Goal: Communication & Community: Connect with others

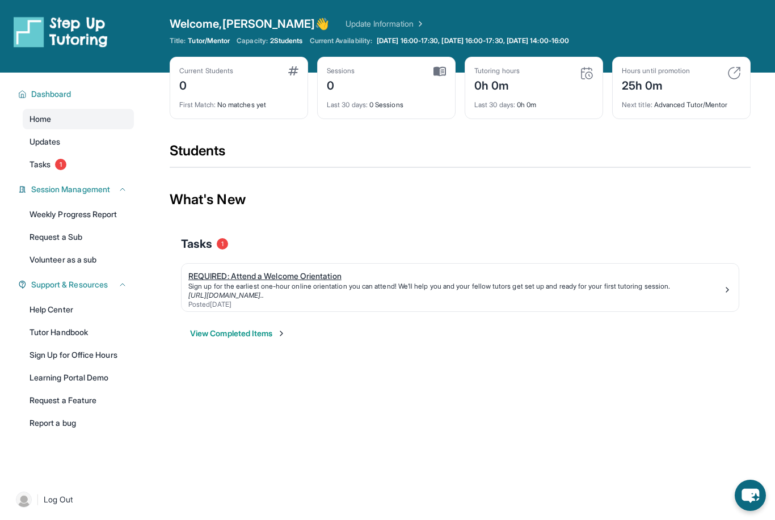
click at [679, 296] on div "[URL][DOMAIN_NAME].." at bounding box center [455, 295] width 534 height 9
click at [48, 140] on span "Updates" at bounding box center [44, 141] width 31 height 11
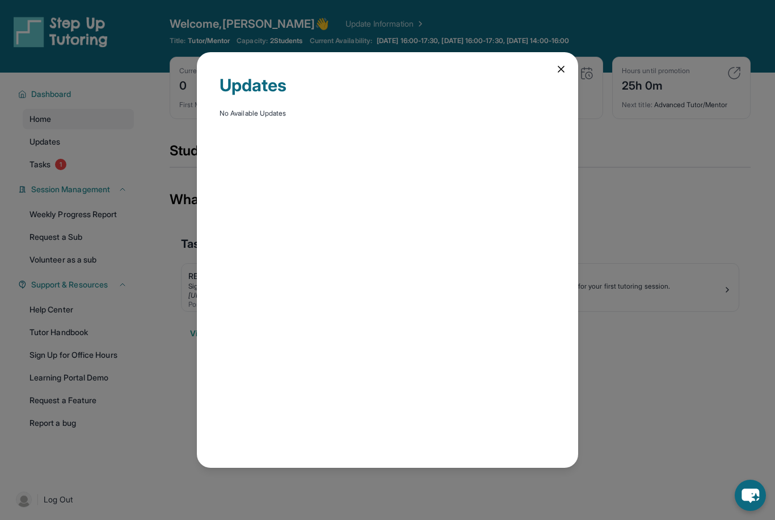
click at [566, 74] on div "Updates No Available Updates" at bounding box center [387, 260] width 381 height 416
click at [563, 69] on div "Updates No Available Updates" at bounding box center [387, 260] width 381 height 416
click at [559, 66] on icon at bounding box center [561, 69] width 6 height 6
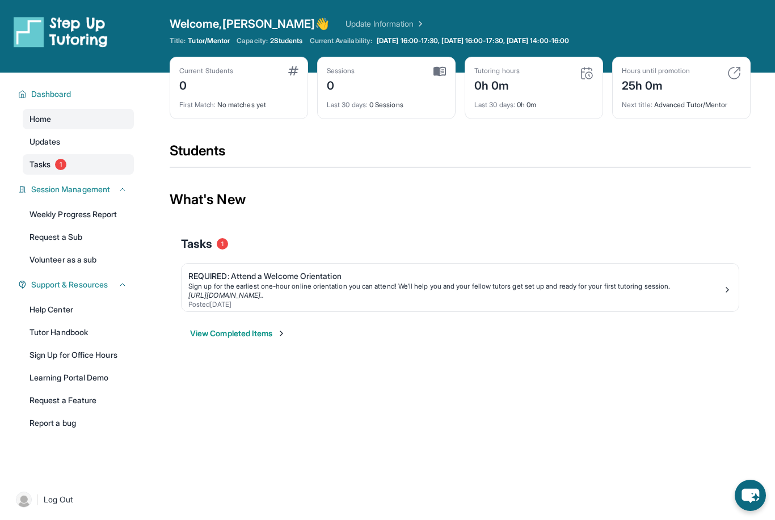
click at [44, 170] on span "Tasks" at bounding box center [39, 164] width 21 height 11
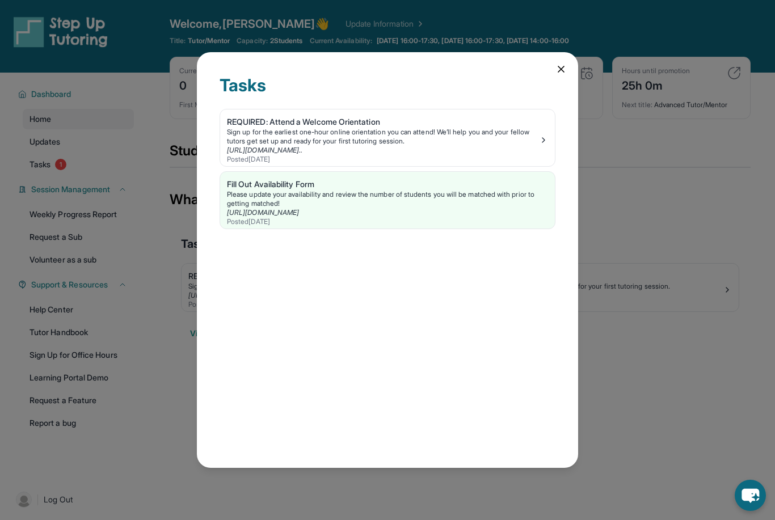
click at [552, 54] on div "Tasks REQUIRED: Attend a Welcome Orientation Sign up for the earliest one-hour …" at bounding box center [387, 260] width 381 height 416
click at [558, 52] on div "Tasks REQUIRED: Attend a Welcome Orientation Sign up for the earliest one-hour …" at bounding box center [387, 260] width 381 height 416
click at [552, 58] on div "Tasks REQUIRED: Attend a Welcome Orientation Sign up for the earliest one-hour …" at bounding box center [387, 260] width 381 height 416
click at [563, 66] on icon at bounding box center [561, 69] width 6 height 6
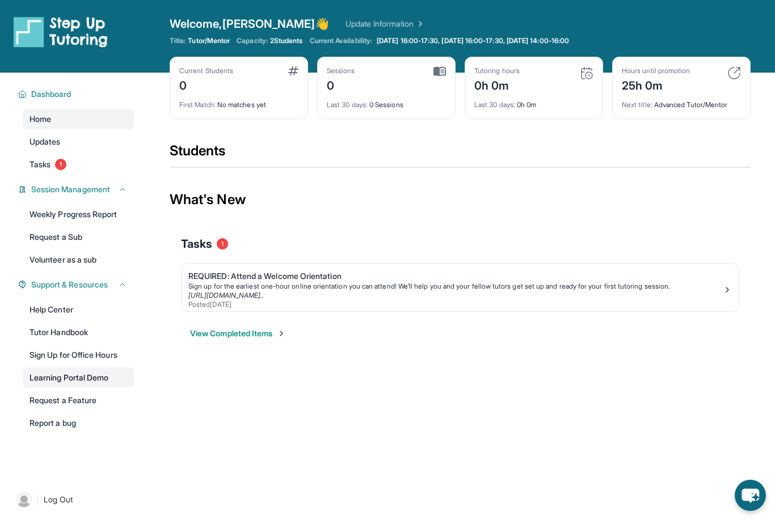
click at [48, 372] on link "Learning Portal Demo" at bounding box center [78, 378] width 111 height 20
click at [754, 497] on icon "chat-button" at bounding box center [749, 495] width 31 height 31
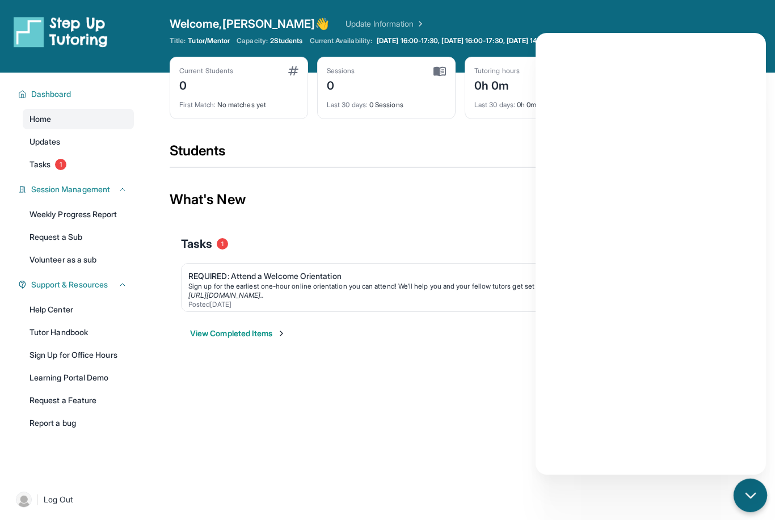
click at [345, 18] on link "Update Information" at bounding box center [384, 23] width 79 height 11
click at [44, 213] on link "Weekly Progress Report" at bounding box center [78, 214] width 111 height 20
click at [734, 499] on div "chat-button" at bounding box center [749, 495] width 33 height 33
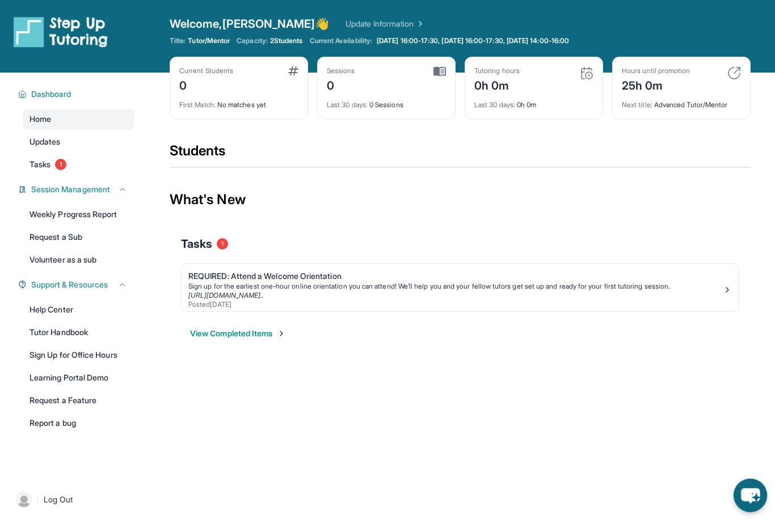
click at [38, 25] on img at bounding box center [61, 32] width 94 height 32
click at [100, 22] on img at bounding box center [61, 32] width 94 height 32
click at [223, 26] on span "Welcome, Gia 👋" at bounding box center [250, 24] width 160 height 16
click at [345, 19] on link "Update Information" at bounding box center [384, 23] width 79 height 11
click at [55, 95] on span "Dashboard" at bounding box center [51, 93] width 40 height 11
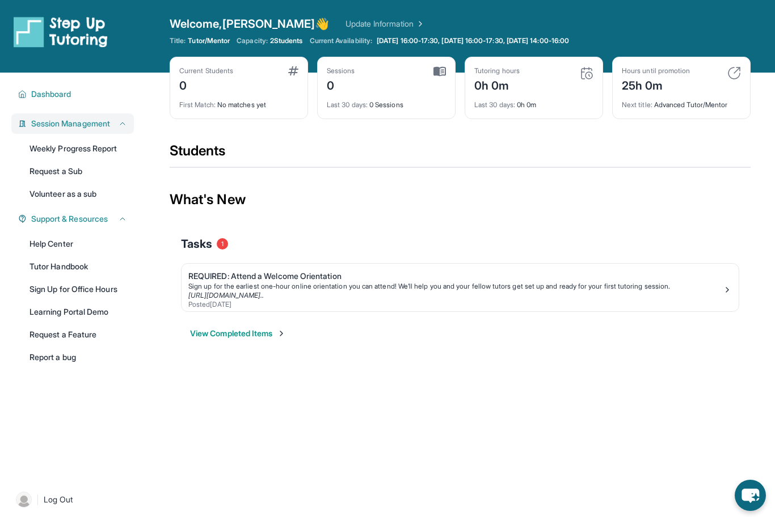
click at [44, 119] on span "Session Management" at bounding box center [70, 123] width 79 height 11
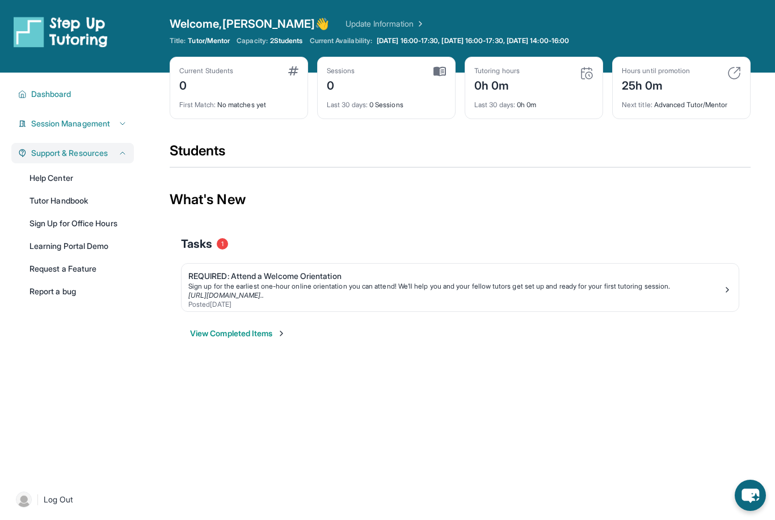
click at [27, 157] on button "Support & Resources" at bounding box center [77, 152] width 100 height 11
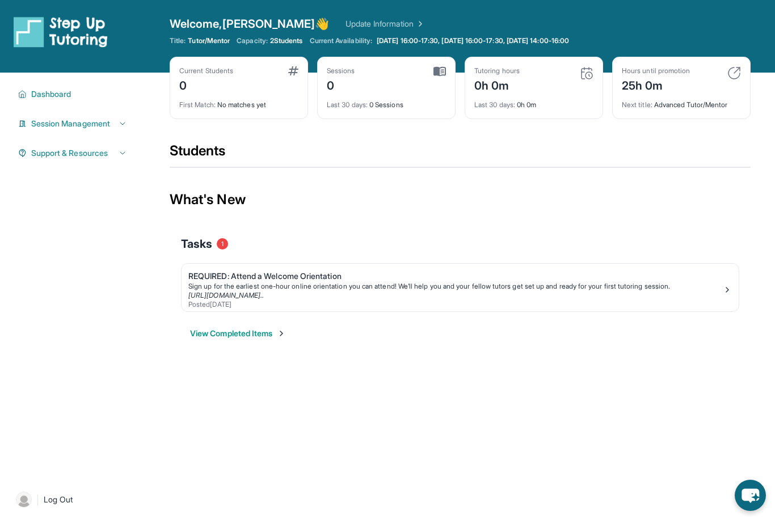
click at [476, 3] on div "Open sidebar Welcome, Gia 👋 Update Information Title: Tutor/Mentor Capacity: 2 …" at bounding box center [387, 36] width 775 height 73
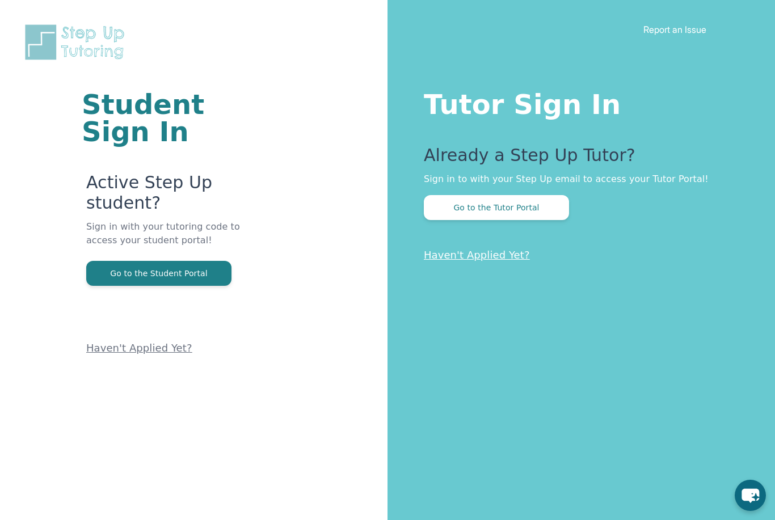
click at [526, 220] on div "Tutor Sign In Already a Step Up Tutor? Sign in to with your Step Up email to ac…" at bounding box center [580, 260] width 387 height 520
click at [526, 209] on button "Go to the Tutor Portal" at bounding box center [496, 207] width 145 height 25
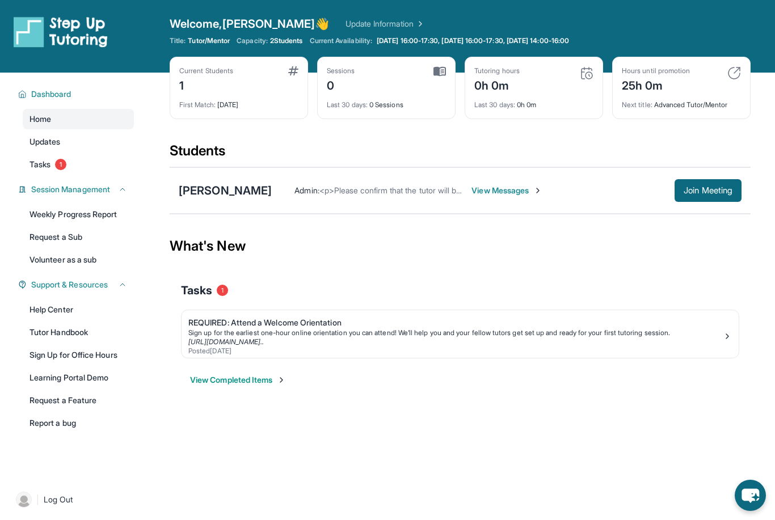
click at [474, 192] on span "View Messages" at bounding box center [506, 190] width 71 height 11
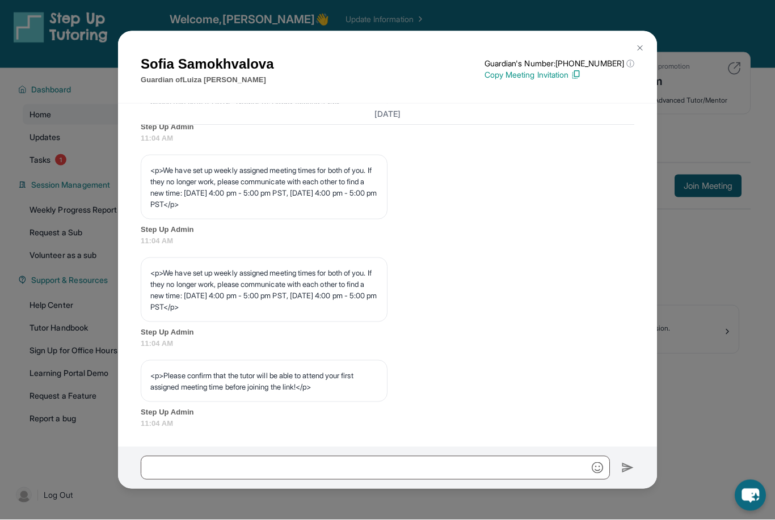
scroll to position [492, 0]
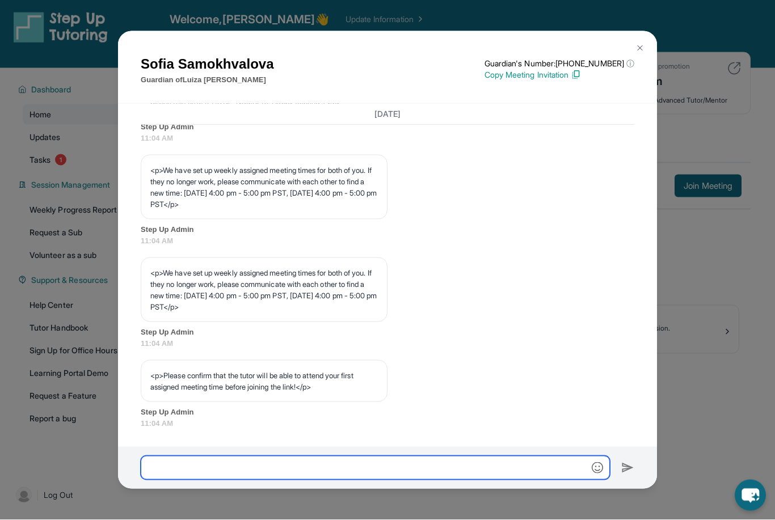
click at [289, 474] on input "text" at bounding box center [375, 468] width 469 height 24
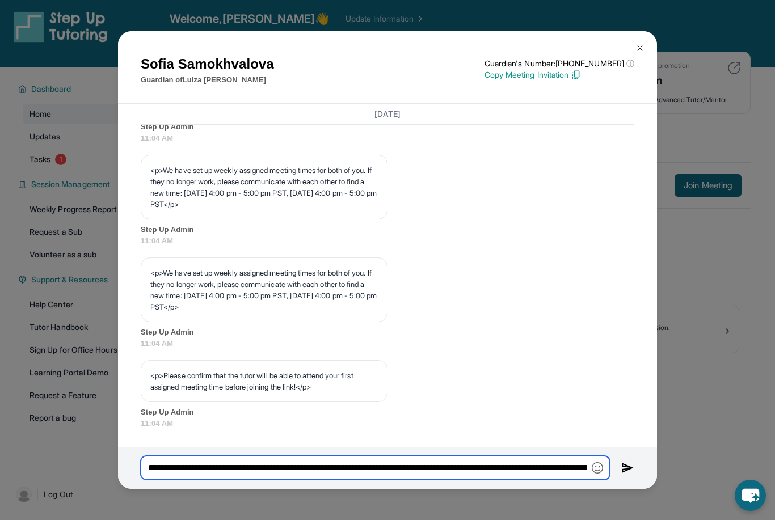
type input "**********"
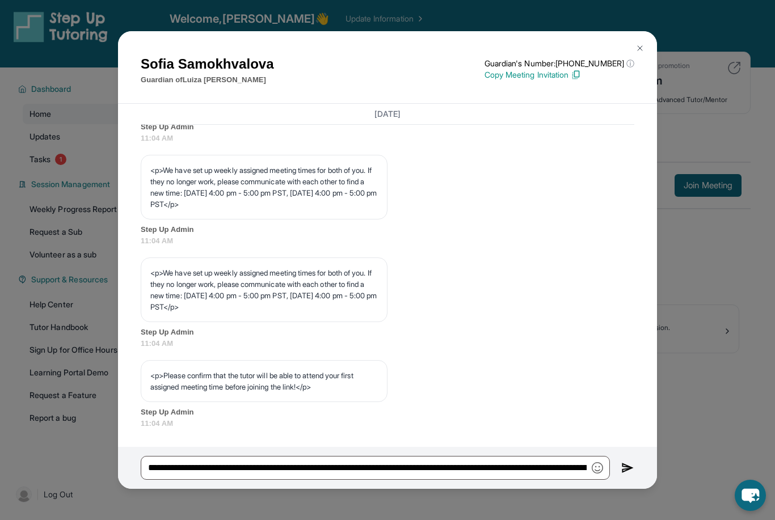
click at [628, 475] on img at bounding box center [627, 468] width 13 height 14
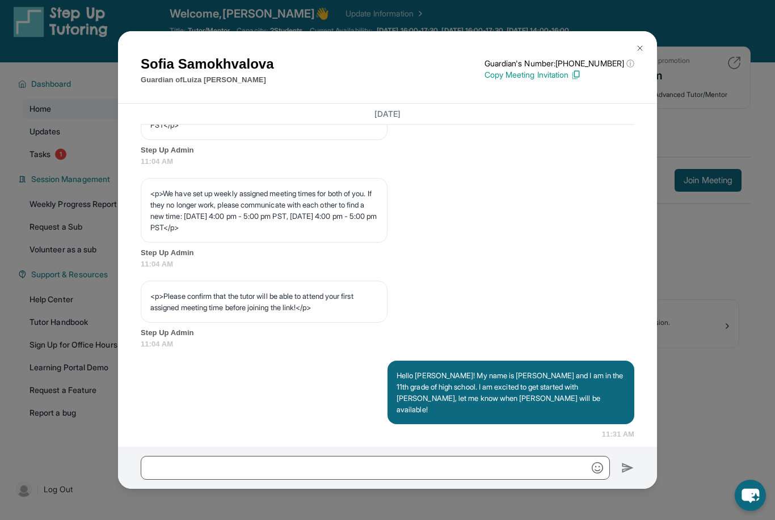
scroll to position [11, 0]
click at [641, 44] on img at bounding box center [639, 48] width 9 height 9
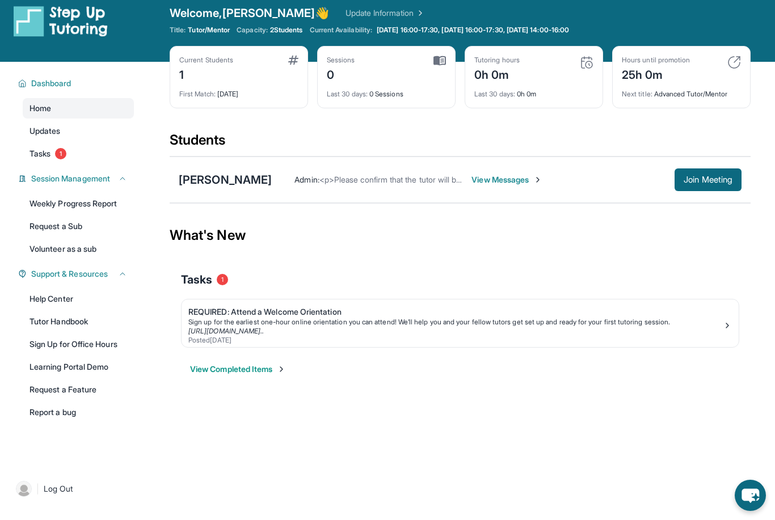
click at [476, 184] on span "View Messages" at bounding box center [506, 179] width 71 height 11
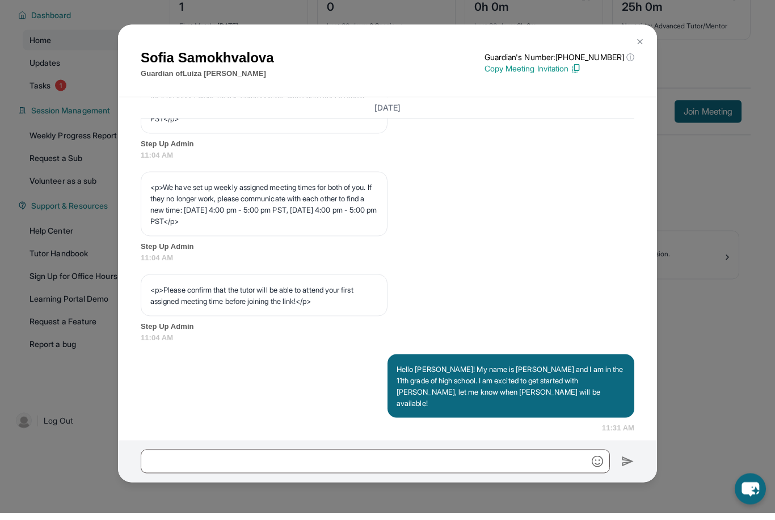
scroll to position [73, 0]
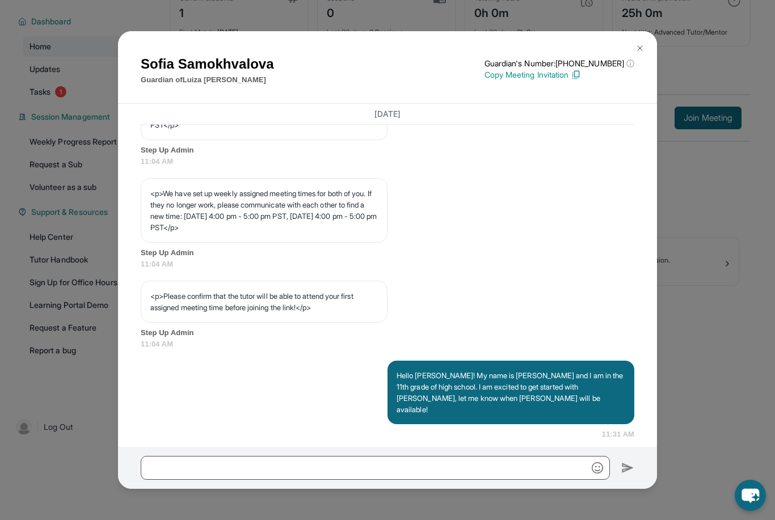
click at [647, 43] on button at bounding box center [639, 48] width 23 height 23
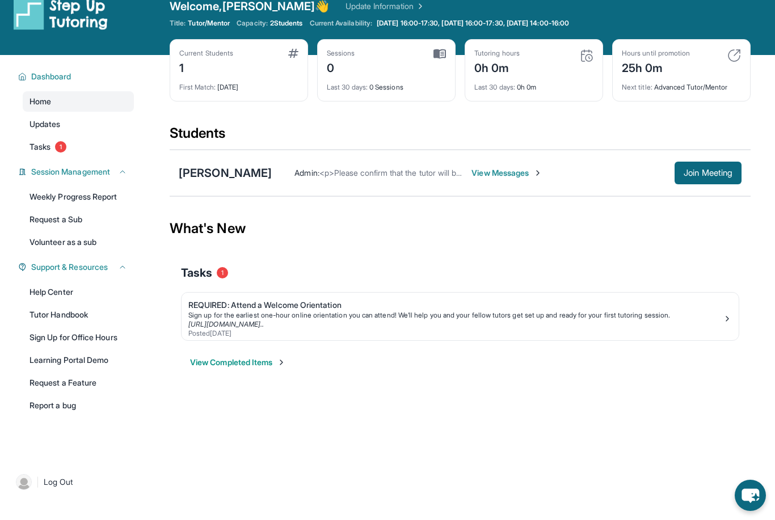
scroll to position [0, 0]
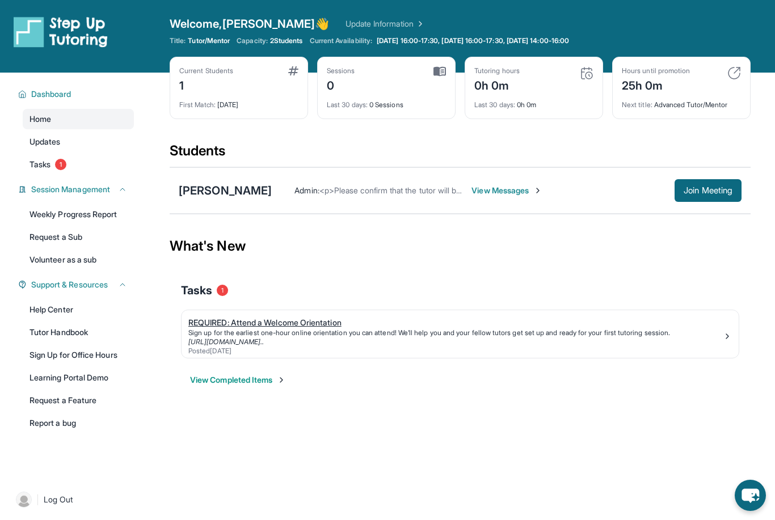
click at [219, 333] on div "Sign up for the earliest one-hour online orientation you can attend! We’ll help…" at bounding box center [455, 332] width 534 height 9
click at [494, 195] on span "View Messages" at bounding box center [506, 190] width 71 height 11
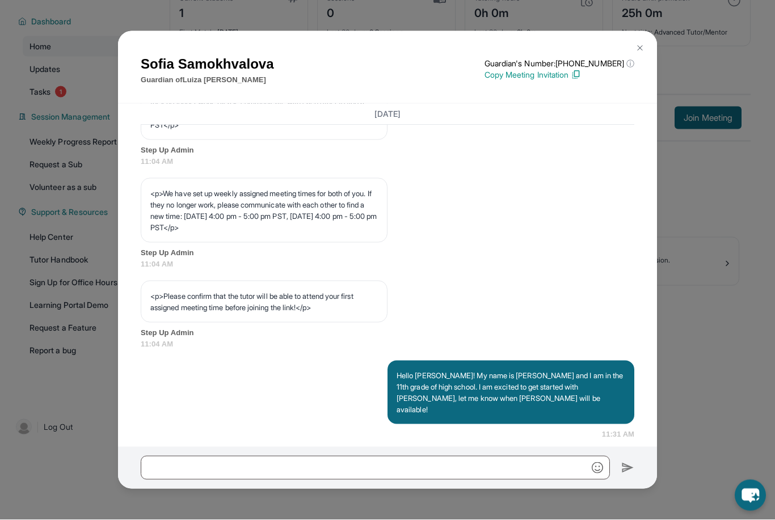
scroll to position [109, 0]
click at [634, 47] on div "Sofia Samokhvalova Guardian of Luiza Eliseeva Guardian's Number: +16283484657 ⓘ…" at bounding box center [387, 67] width 539 height 73
click at [573, 69] on p "Copy Meeting Invitation" at bounding box center [559, 74] width 150 height 11
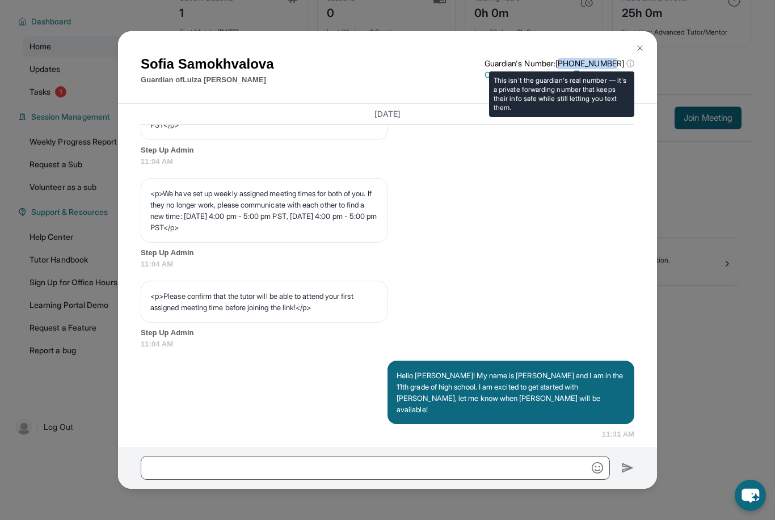
click at [569, 58] on p "Guardian's Number: +16283484657 ⓘ" at bounding box center [559, 63] width 150 height 11
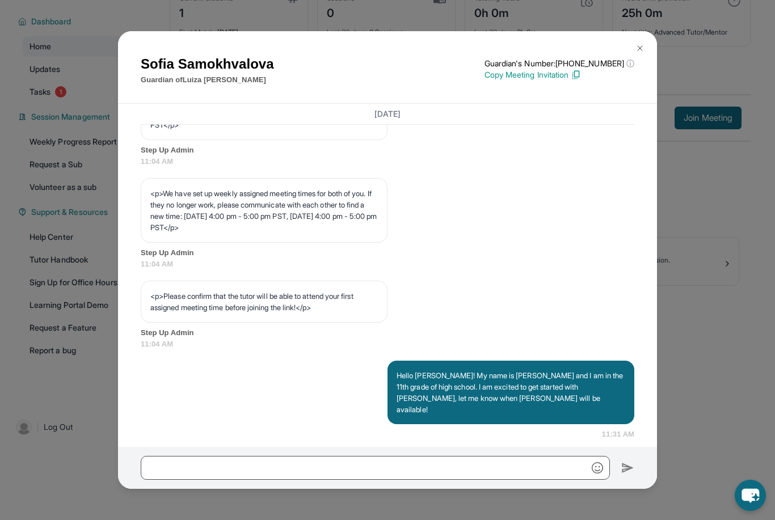
click at [640, 44] on img at bounding box center [639, 48] width 9 height 9
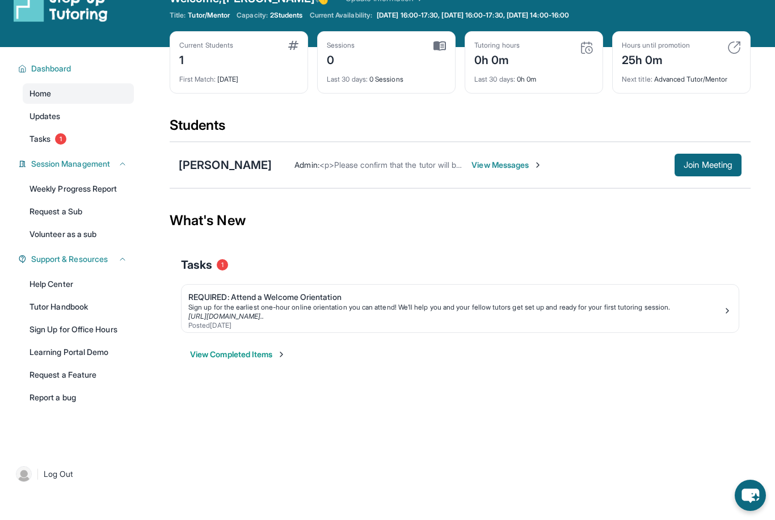
scroll to position [0, 0]
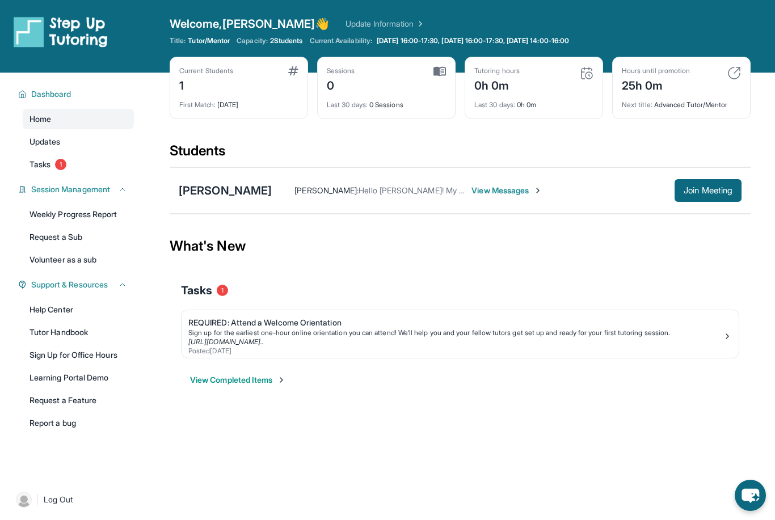
click at [468, 176] on div "[PERSON_NAME] [PERSON_NAME] : Hello [PERSON_NAME]! My name is [PERSON_NAME] and…" at bounding box center [460, 190] width 581 height 47
click at [480, 195] on span "View Messages" at bounding box center [506, 190] width 71 height 11
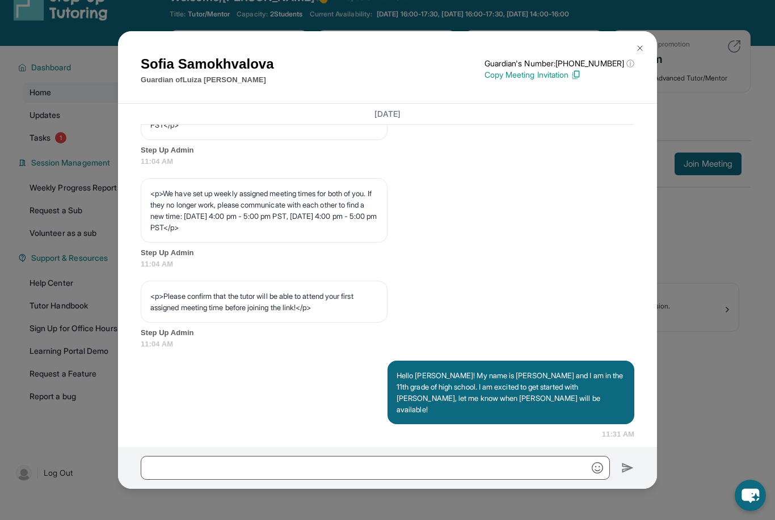
scroll to position [73, 0]
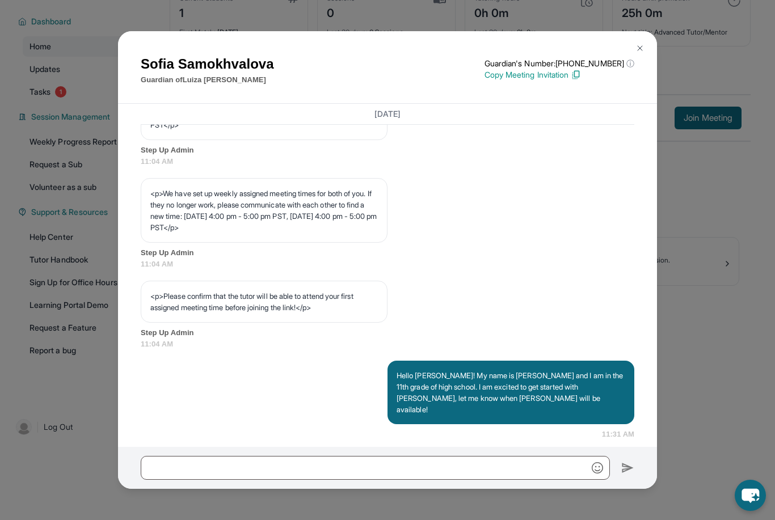
click at [641, 53] on img at bounding box center [639, 48] width 9 height 9
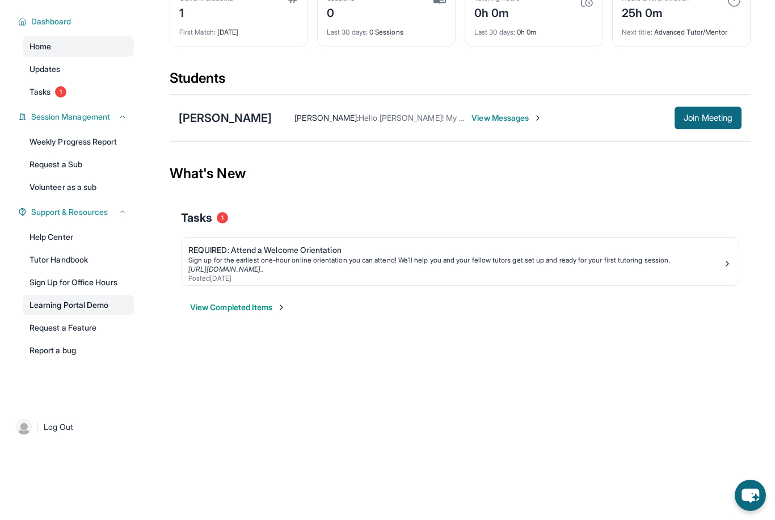
scroll to position [0, 0]
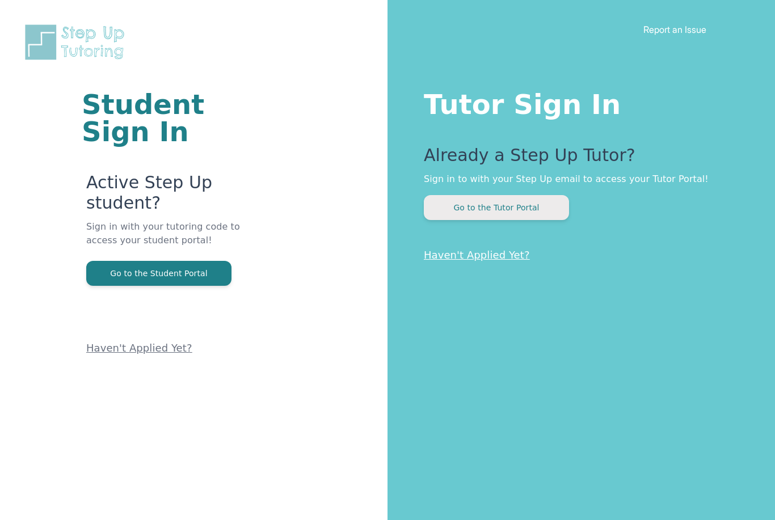
click at [465, 200] on button "Go to the Tutor Portal" at bounding box center [496, 207] width 145 height 25
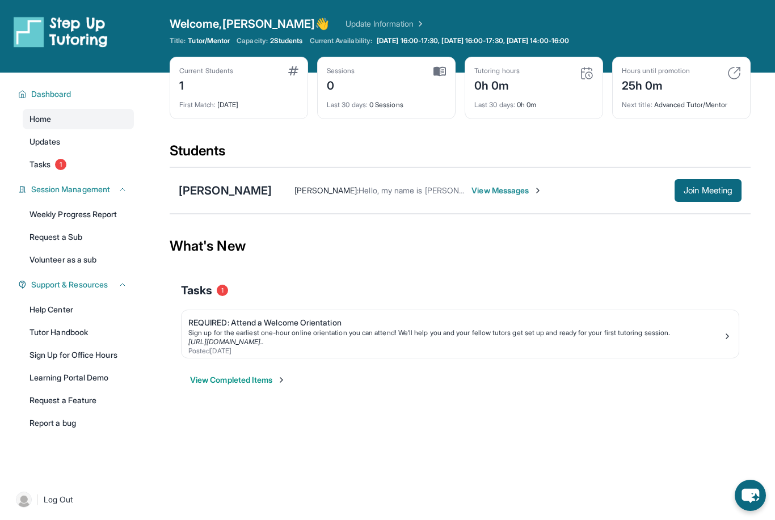
click at [493, 187] on span "View Messages" at bounding box center [506, 190] width 71 height 11
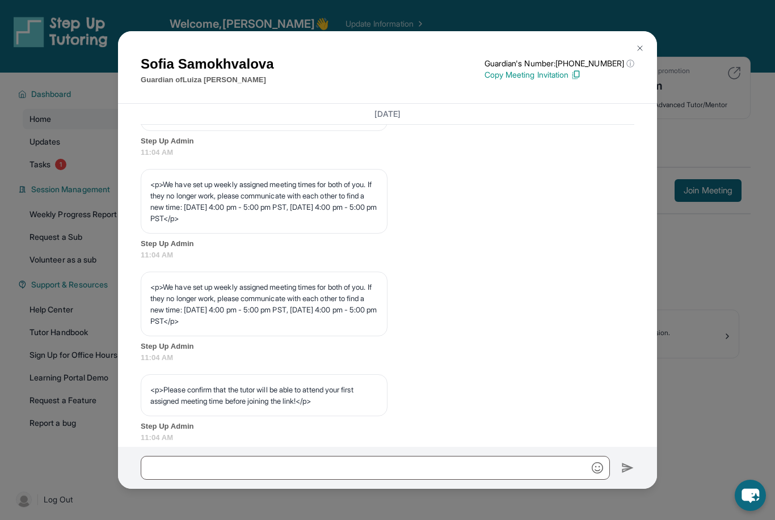
scroll to position [639, 0]
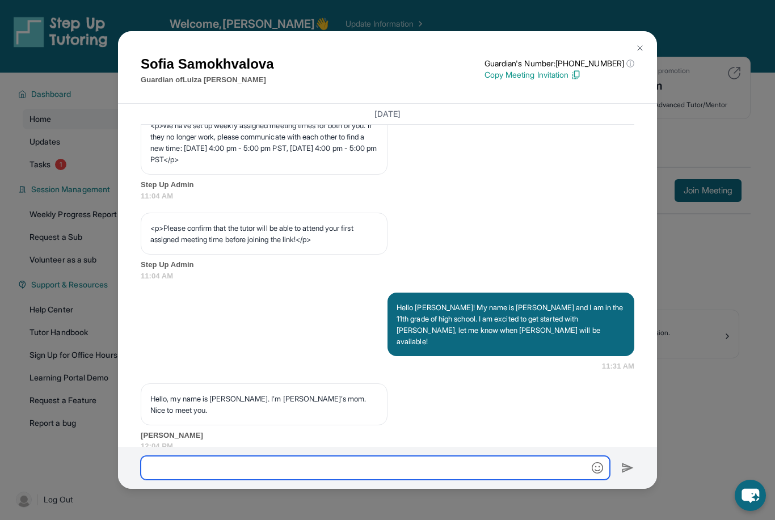
click at [432, 480] on input "text" at bounding box center [375, 468] width 469 height 24
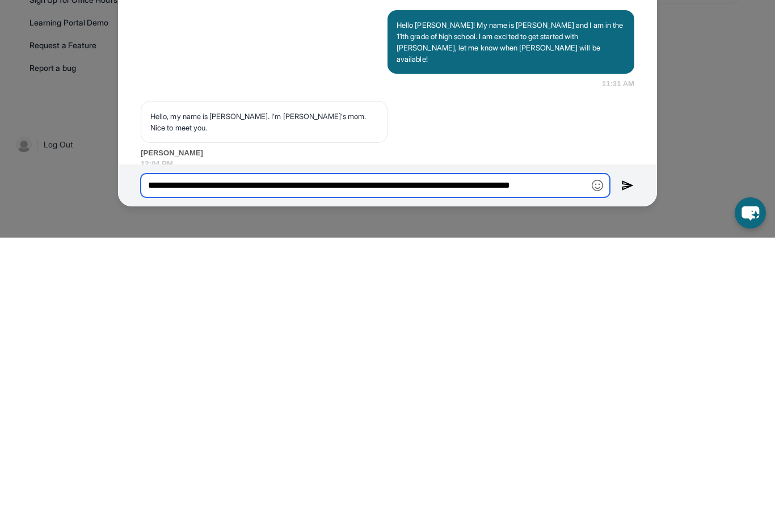
type input "**********"
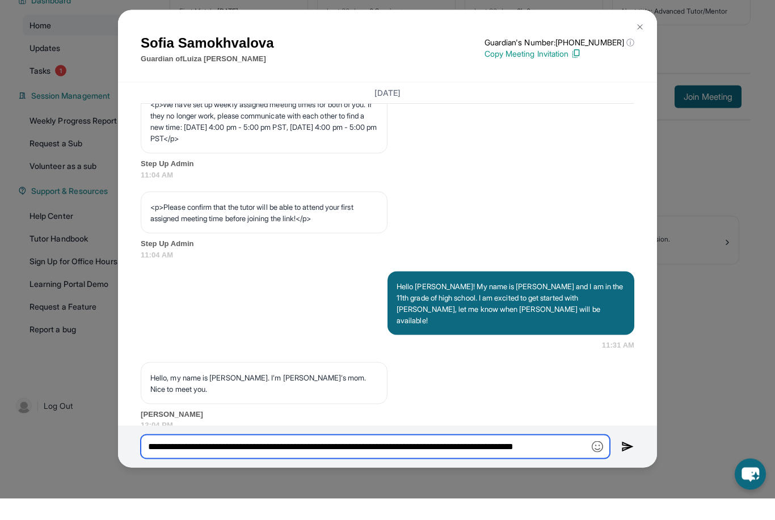
scroll to position [0, 0]
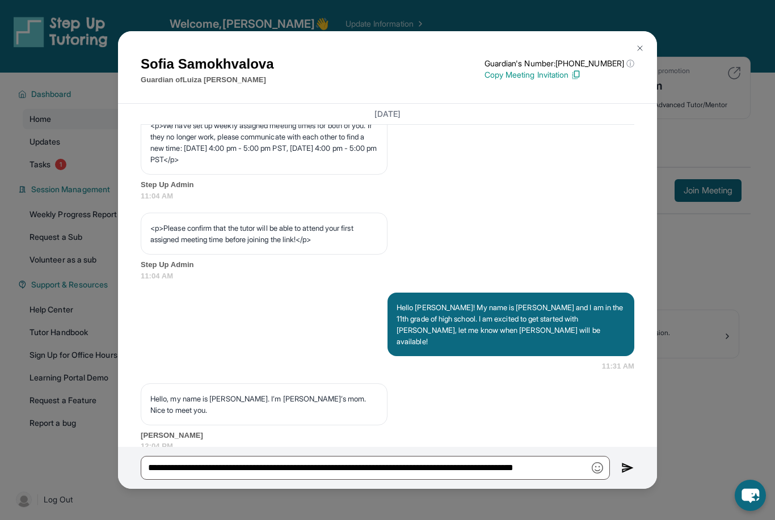
click at [639, 44] on img at bounding box center [639, 48] width 9 height 9
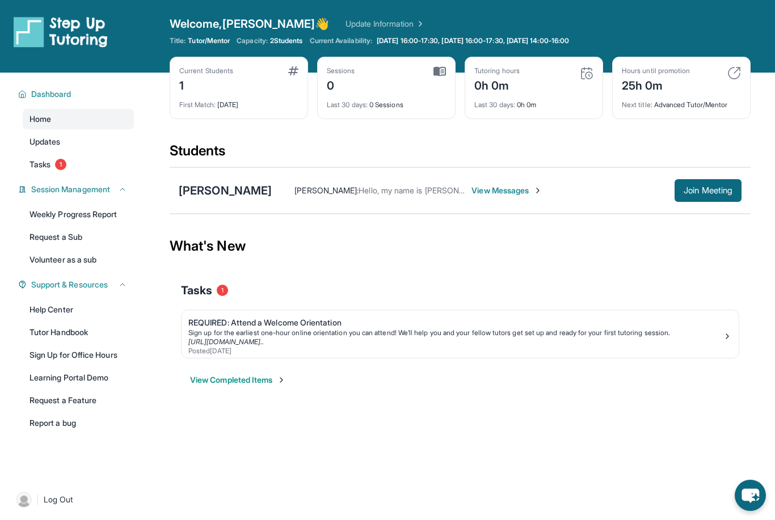
click at [207, 197] on div "[PERSON_NAME]" at bounding box center [225, 191] width 93 height 16
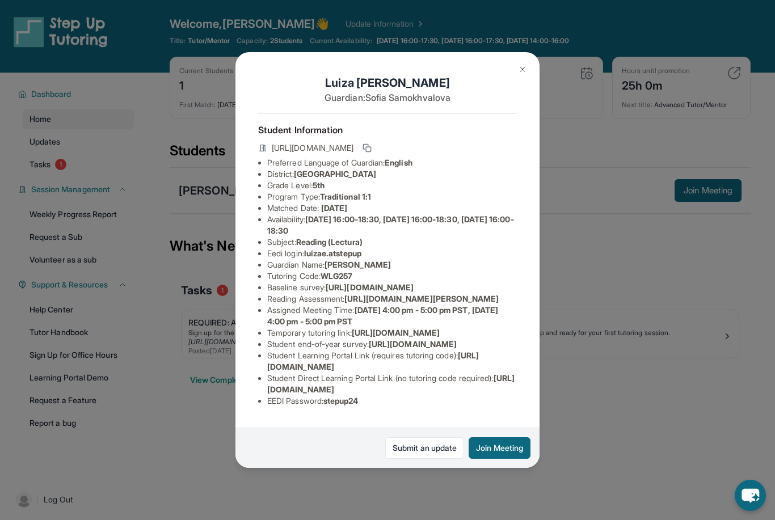
click at [525, 65] on img at bounding box center [522, 69] width 9 height 9
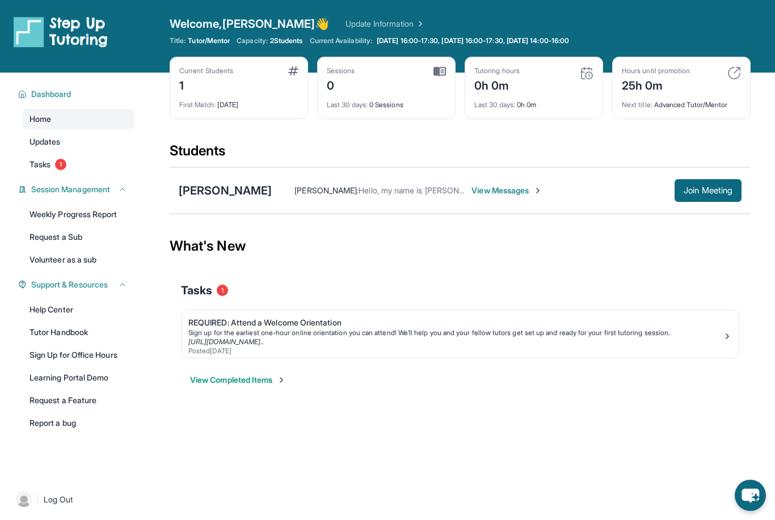
click at [672, 326] on div "REQUIRED: Attend a Welcome Orientation" at bounding box center [455, 322] width 534 height 11
click at [495, 195] on span "View Messages" at bounding box center [506, 190] width 71 height 11
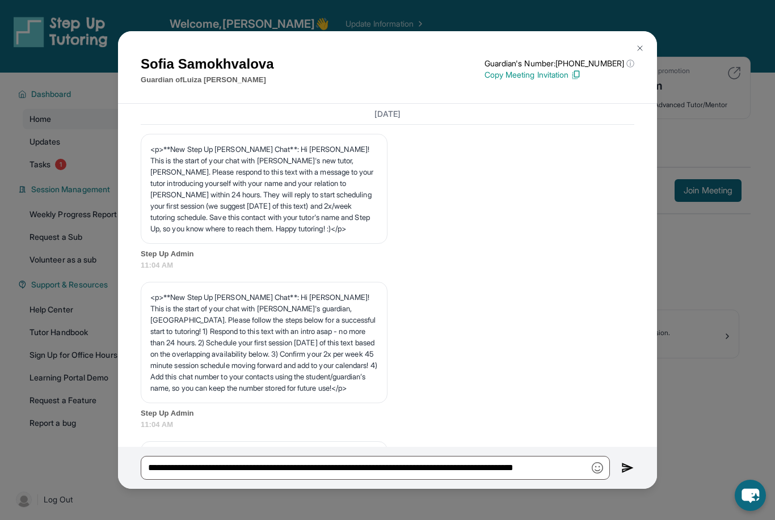
scroll to position [639, 0]
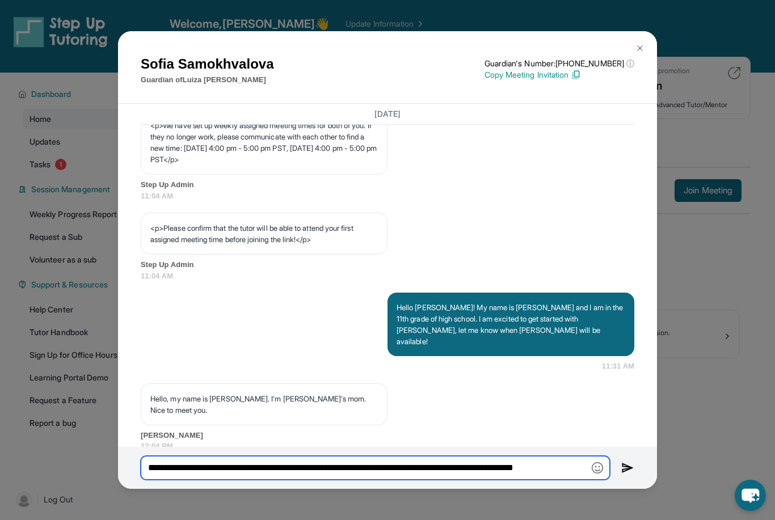
click at [548, 480] on input "**********" at bounding box center [375, 468] width 469 height 24
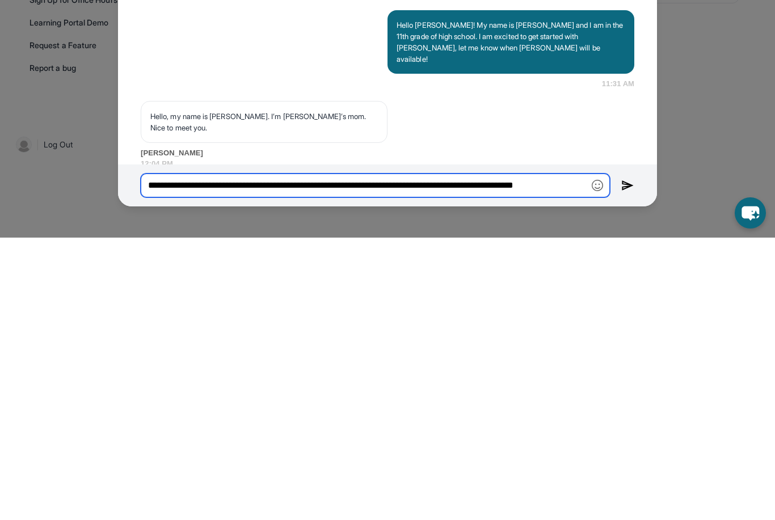
click at [573, 456] on input "**********" at bounding box center [375, 468] width 469 height 24
type input "**********"
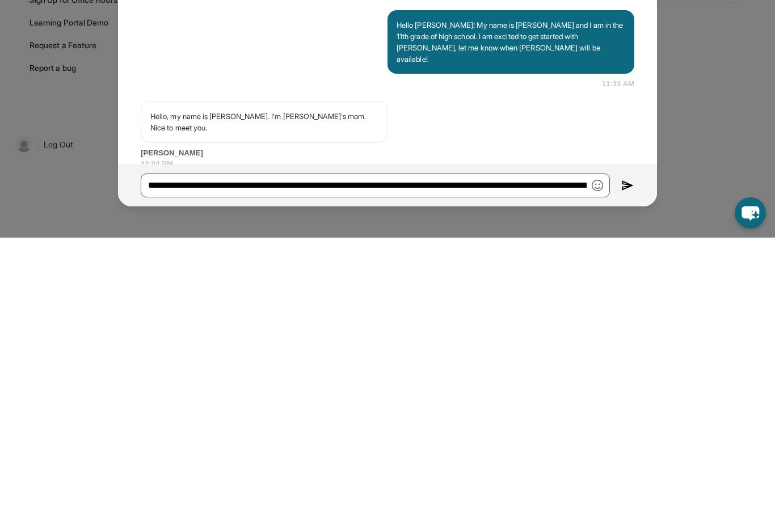
click at [641, 447] on div "**********" at bounding box center [387, 468] width 539 height 42
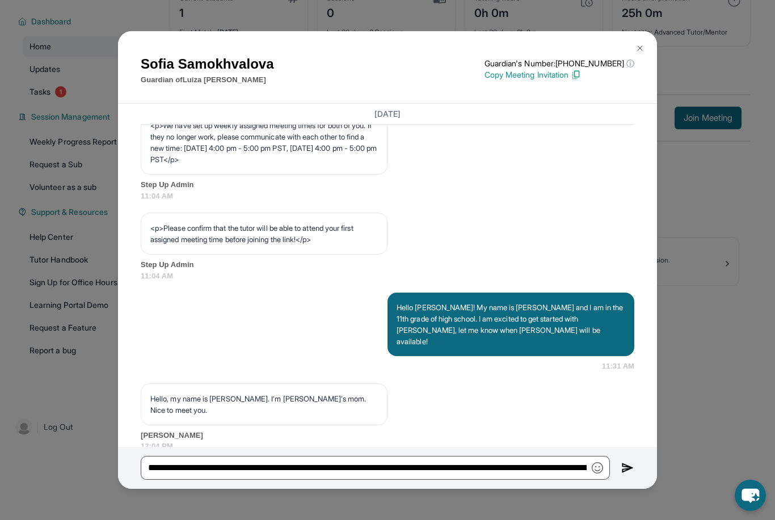
click at [627, 475] on img at bounding box center [627, 468] width 13 height 14
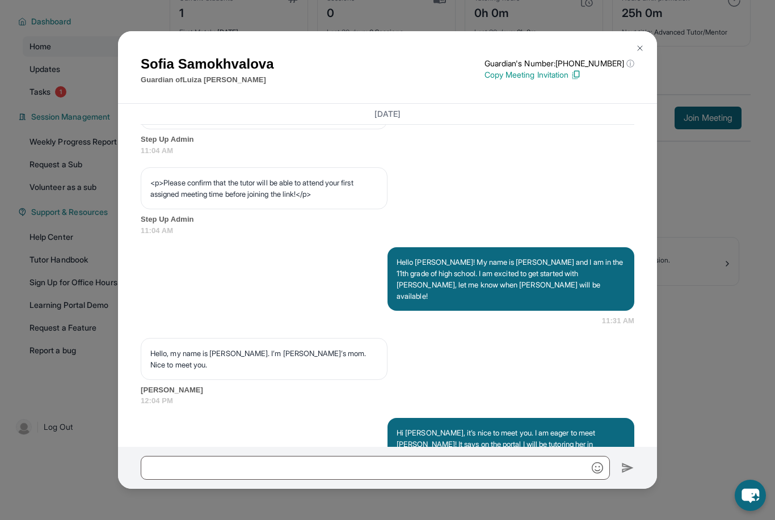
scroll to position [707, 0]
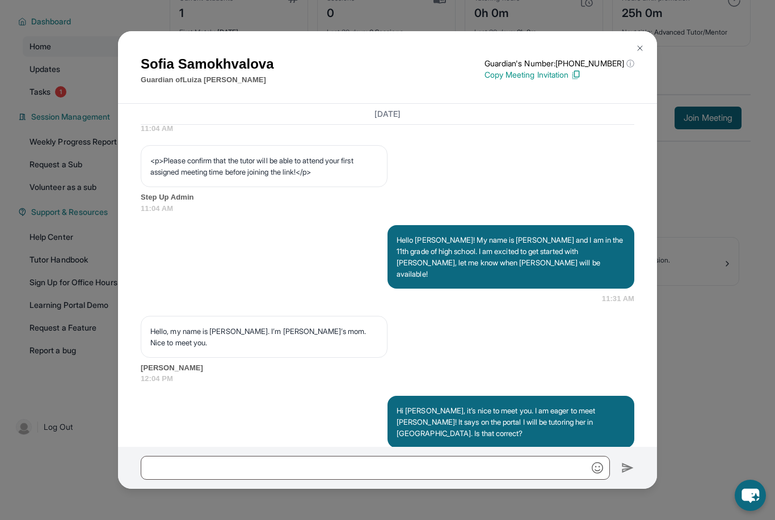
click at [731, 238] on div "Sofia Samokhvalova Guardian of Luiza Eliseeva Guardian's Number: +16283484657 ⓘ…" at bounding box center [387, 260] width 775 height 520
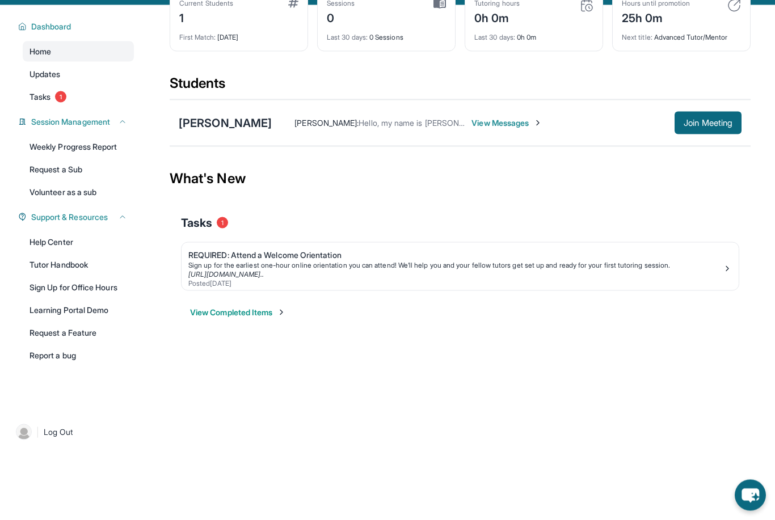
scroll to position [0, 0]
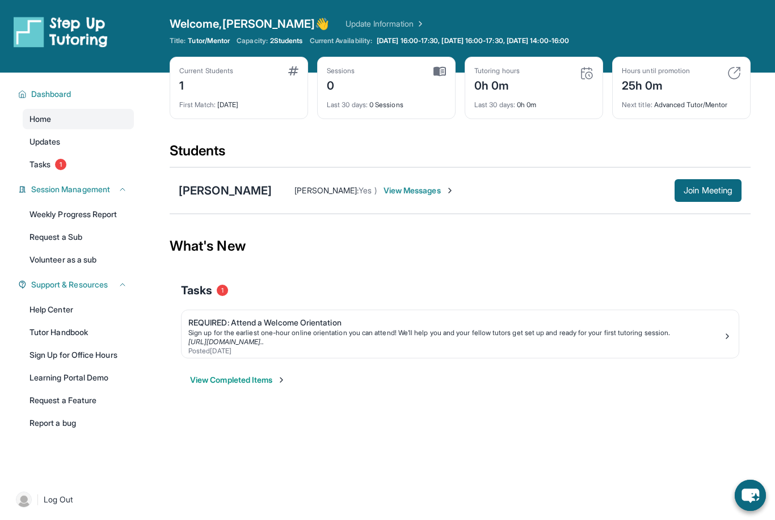
click at [434, 196] on span "View Messages" at bounding box center [418, 190] width 71 height 11
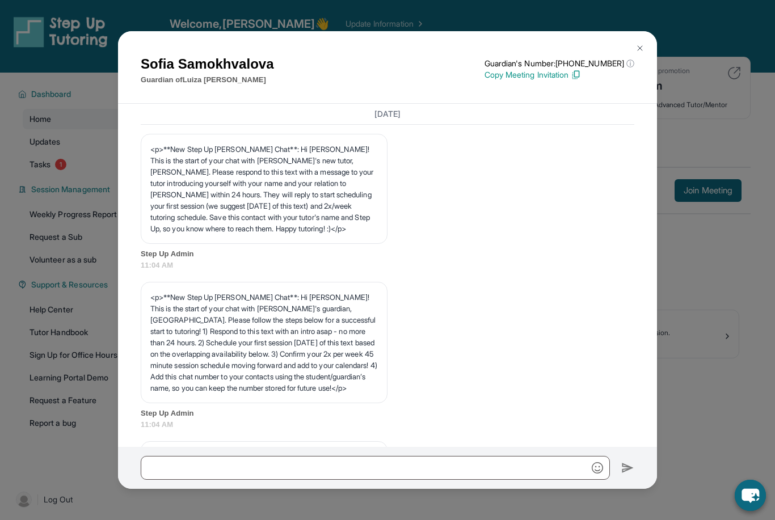
scroll to position [775, 0]
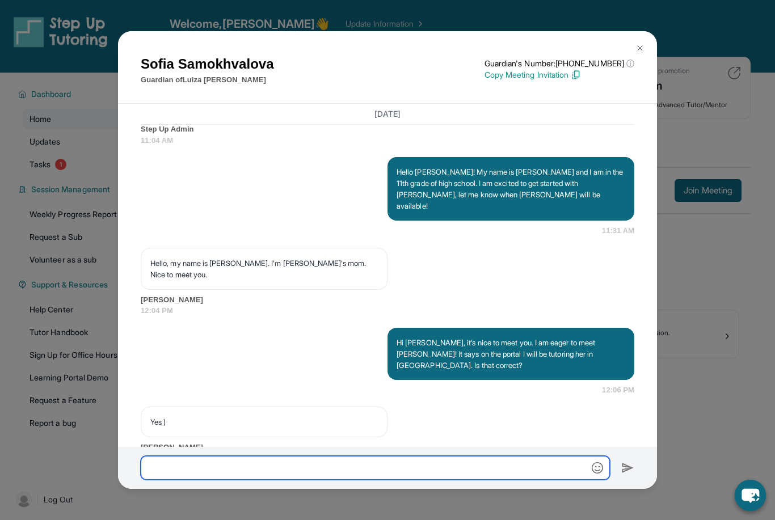
click at [396, 480] on input "text" at bounding box center [375, 468] width 469 height 24
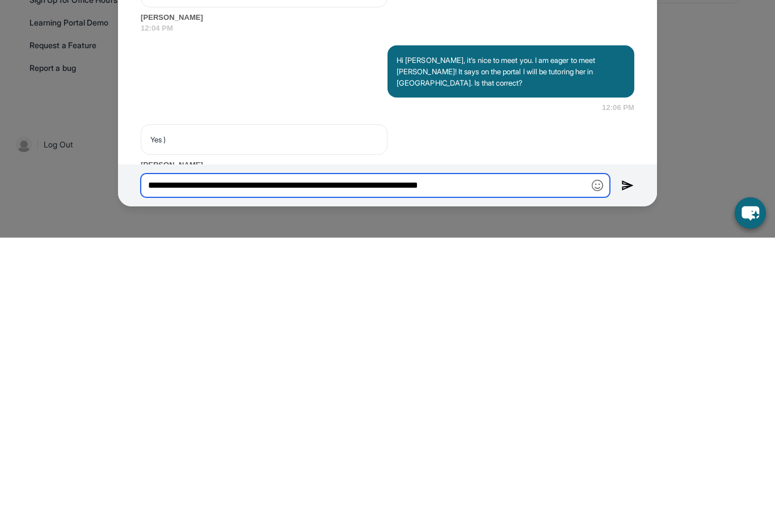
type input "**********"
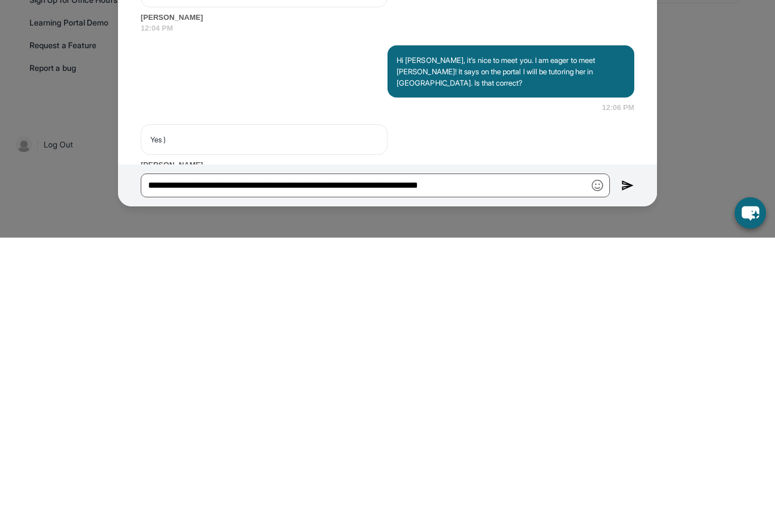
click at [630, 461] on img at bounding box center [627, 468] width 13 height 14
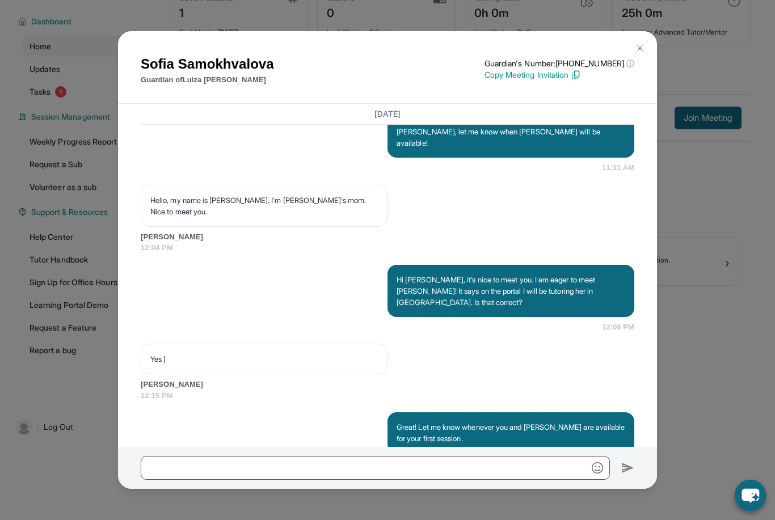
scroll to position [842, 0]
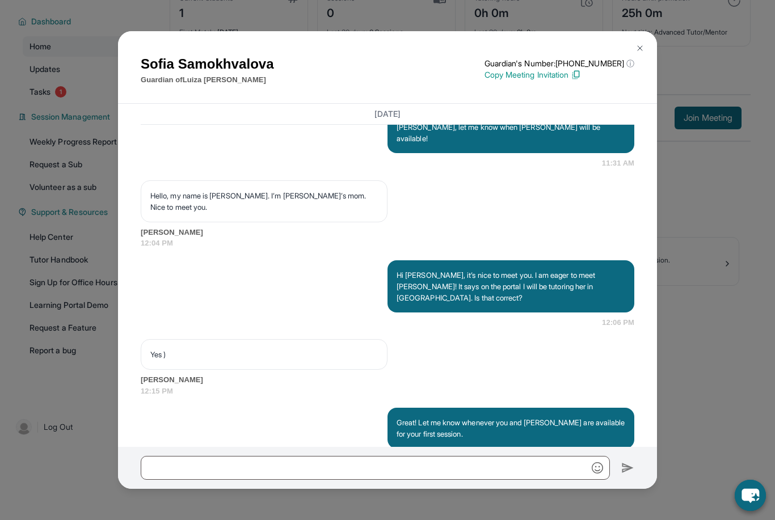
click at [644, 44] on img at bounding box center [639, 48] width 9 height 9
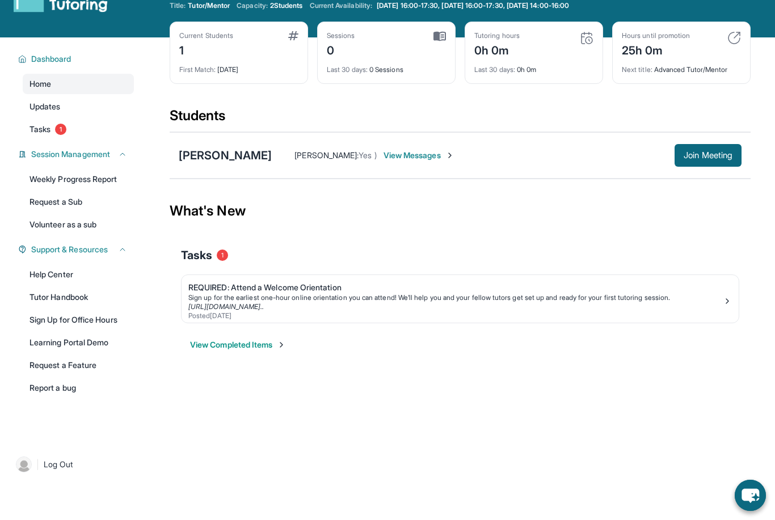
scroll to position [0, 0]
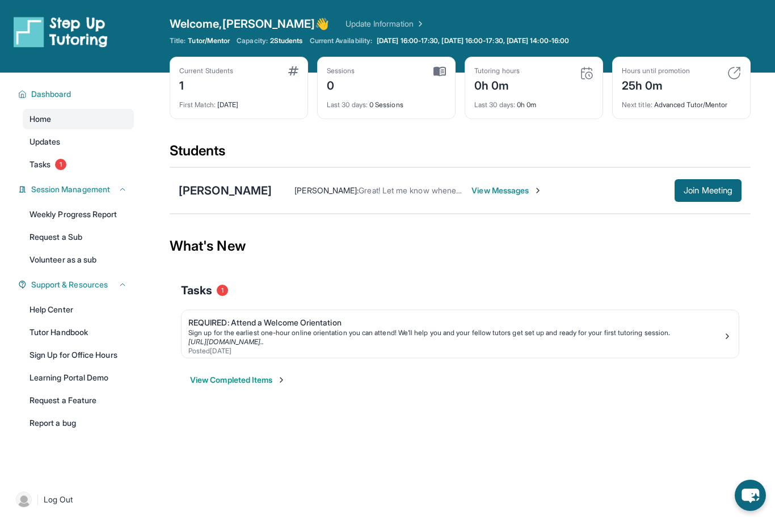
click at [486, 193] on span "View Messages" at bounding box center [506, 190] width 71 height 11
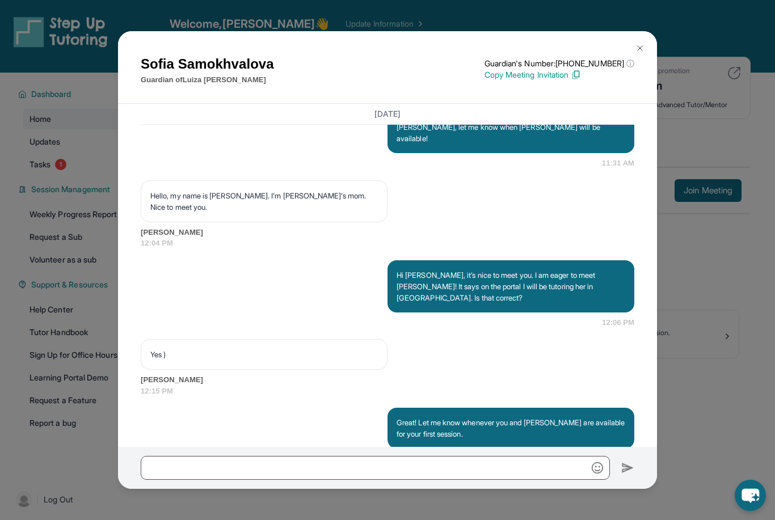
scroll to position [842, 0]
click at [648, 31] on div "[PERSON_NAME] Guardian of [PERSON_NAME] Guardian's Number: [PHONE_NUMBER] ⓘ Thi…" at bounding box center [387, 67] width 539 height 73
click at [640, 44] on img at bounding box center [639, 48] width 9 height 9
